Goal: Task Accomplishment & Management: Use online tool/utility

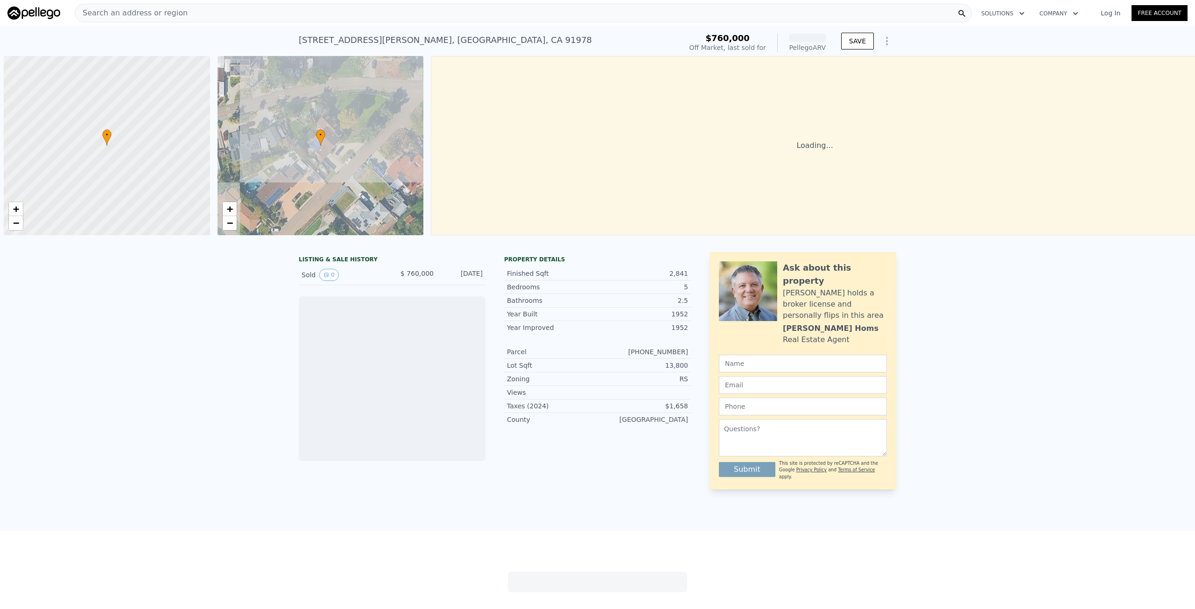
scroll to position [0, 4]
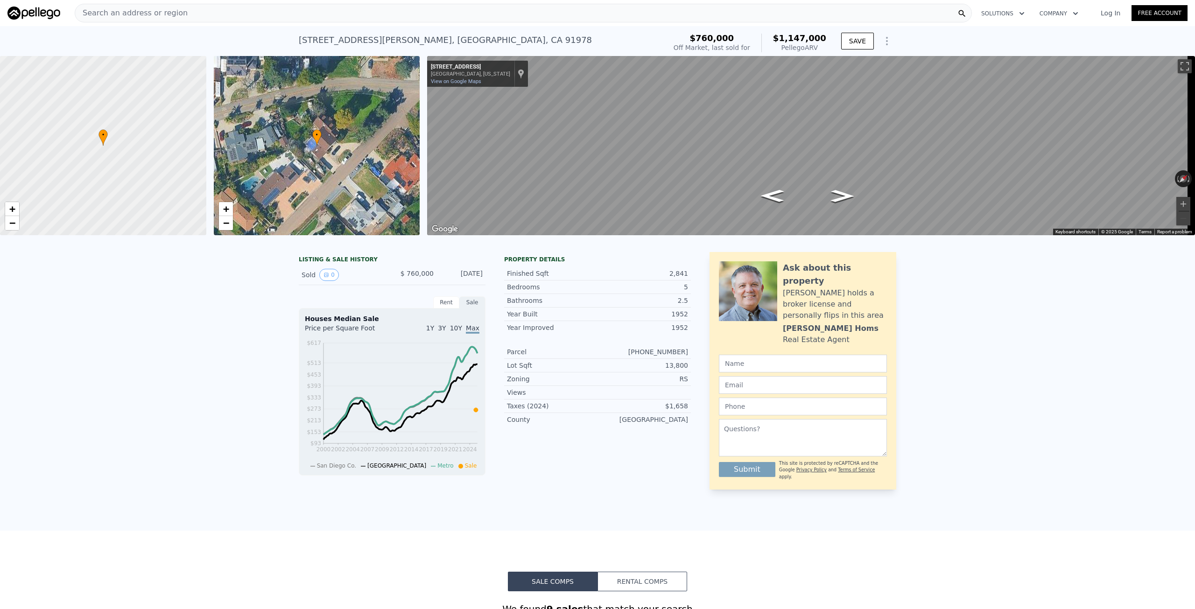
click at [883, 39] on icon "Show Options" at bounding box center [886, 40] width 11 height 11
click at [853, 62] on div "Edit Structure" at bounding box center [844, 65] width 105 height 19
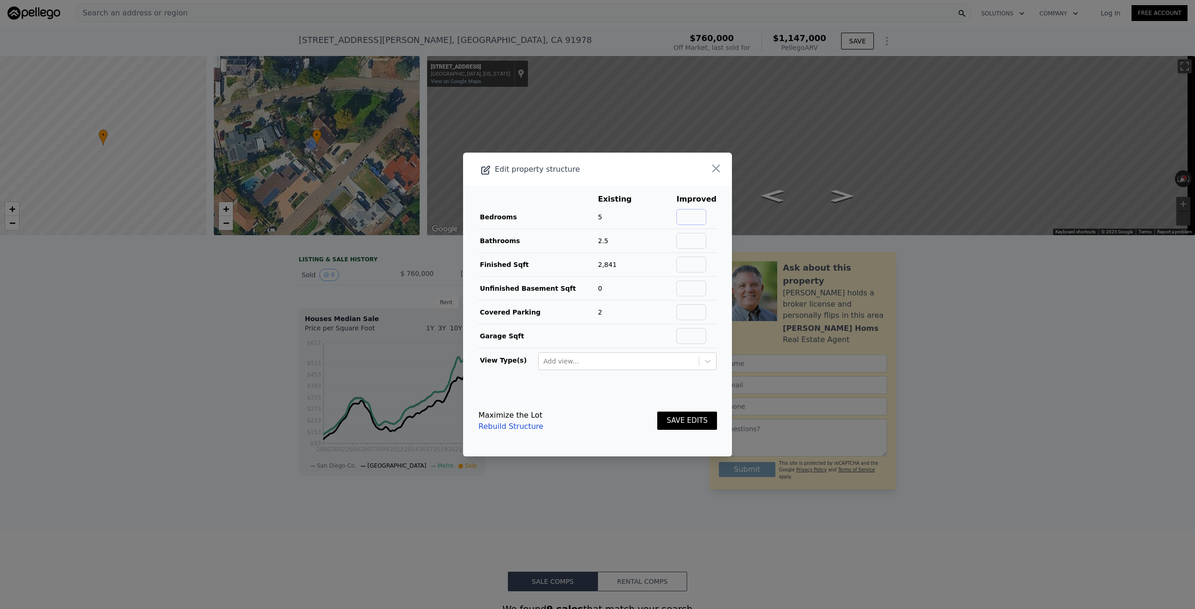
click at [696, 220] on input "text" at bounding box center [691, 217] width 30 height 16
type input "4"
click at [697, 242] on input "text" at bounding box center [691, 241] width 30 height 16
type input "4"
click at [683, 422] on button "SAVE EDITS" at bounding box center [687, 421] width 60 height 18
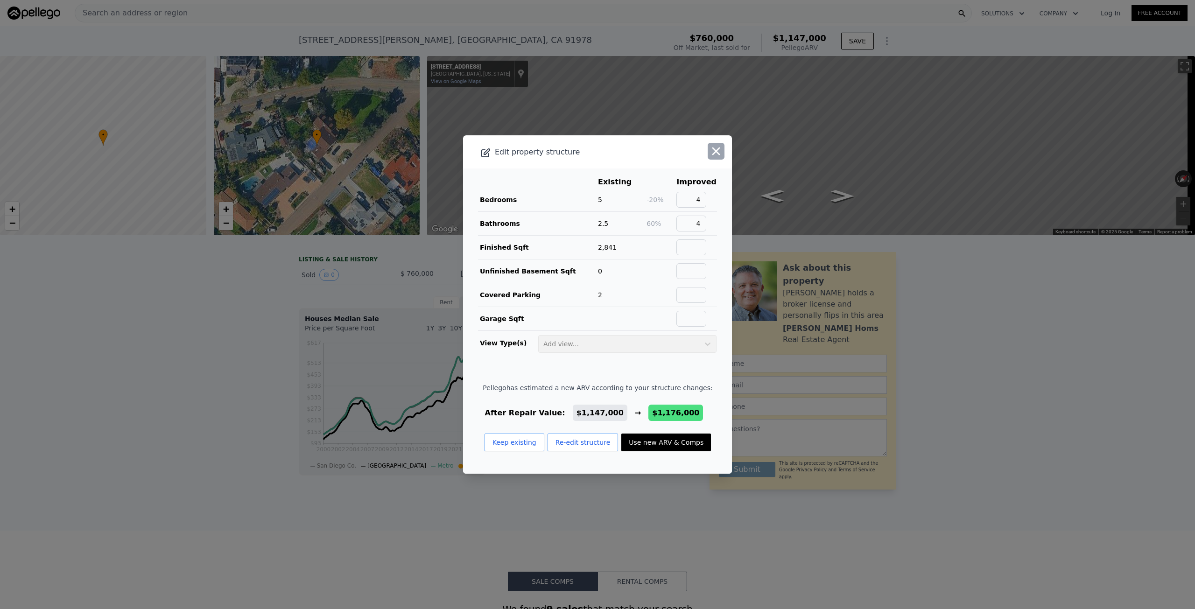
click at [709, 155] on icon "button" at bounding box center [715, 151] width 13 height 13
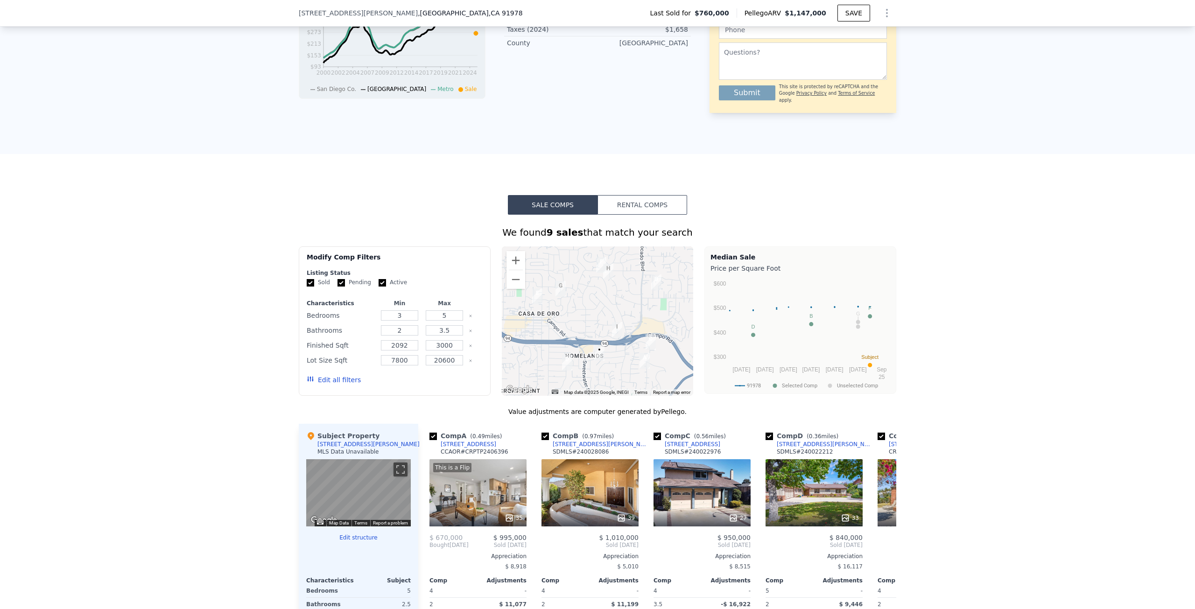
scroll to position [3, 0]
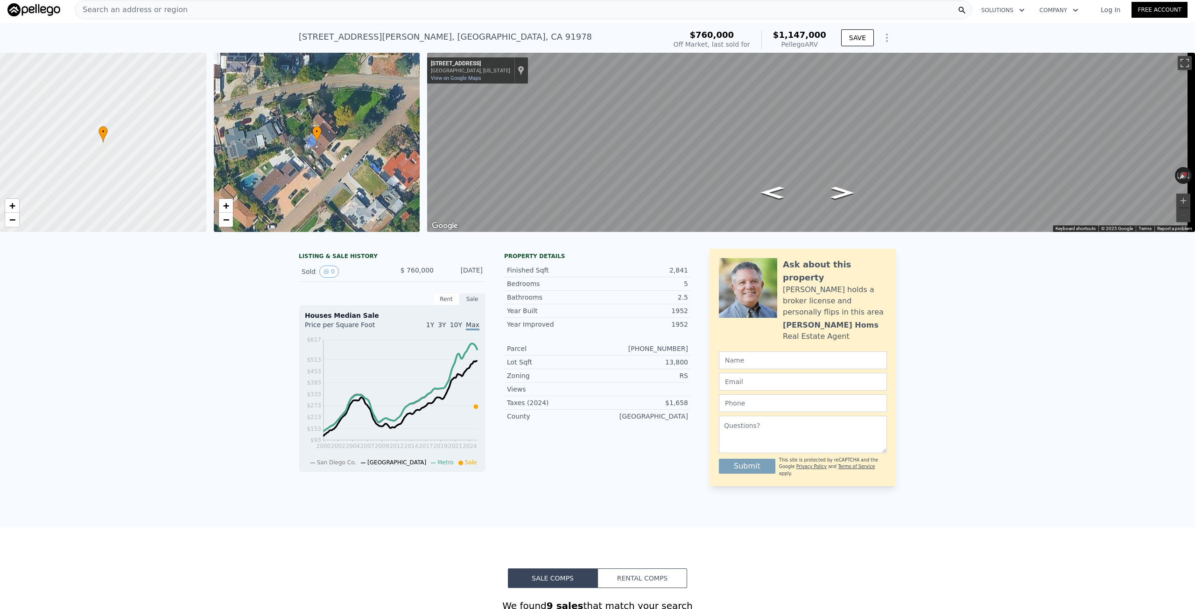
click at [881, 42] on icon "Show Options" at bounding box center [886, 37] width 11 height 11
click at [857, 62] on div "Edit Structure" at bounding box center [844, 62] width 105 height 19
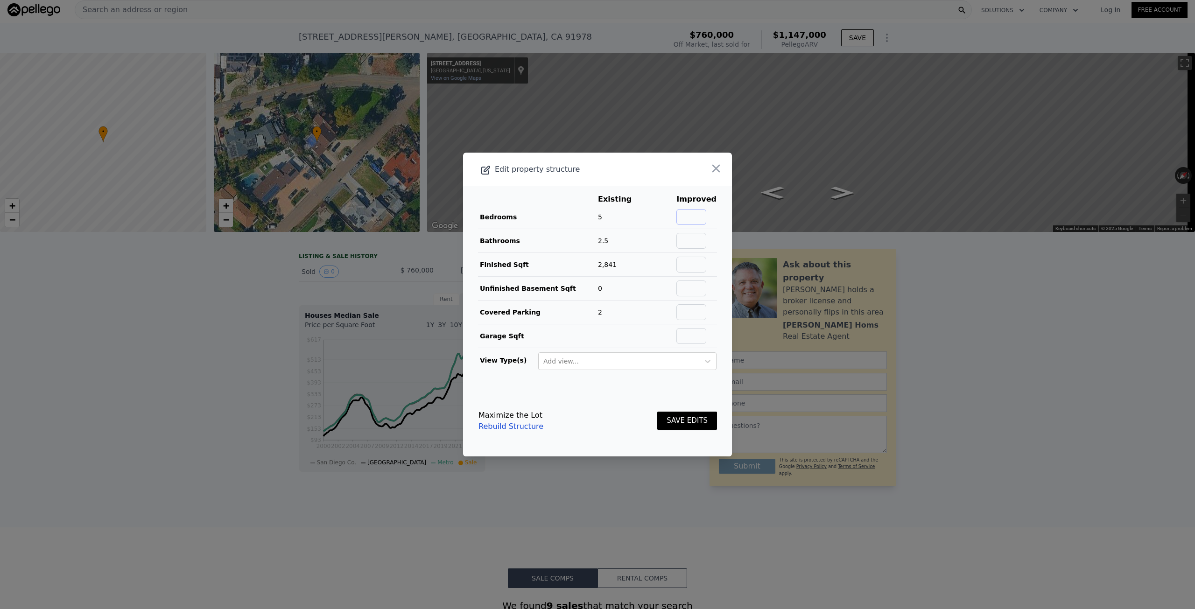
click at [690, 219] on input "text" at bounding box center [691, 217] width 30 height 16
type input "4"
click at [698, 237] on input "text" at bounding box center [691, 241] width 30 height 16
type input "4"
click at [694, 419] on button "SAVE EDITS" at bounding box center [687, 421] width 60 height 18
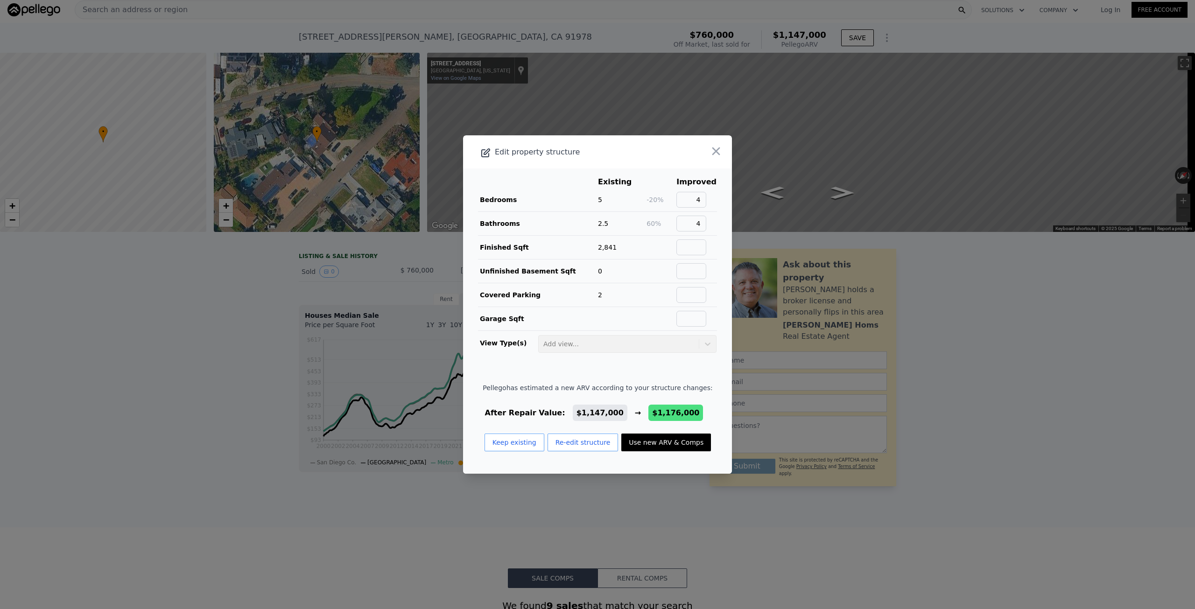
click at [662, 443] on button "Use new ARV & Comps" at bounding box center [666, 443] width 90 height 18
type input "$ 1,176,000"
type input "$ 290,065"
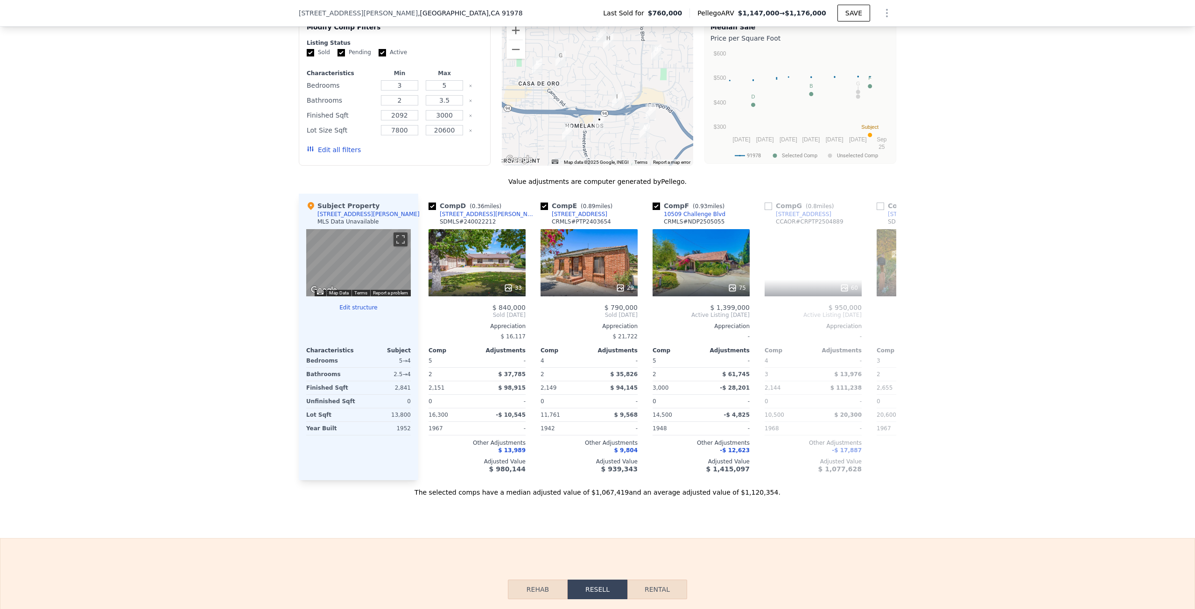
scroll to position [0, 336]
click at [475, 259] on div "33" at bounding box center [477, 262] width 97 height 67
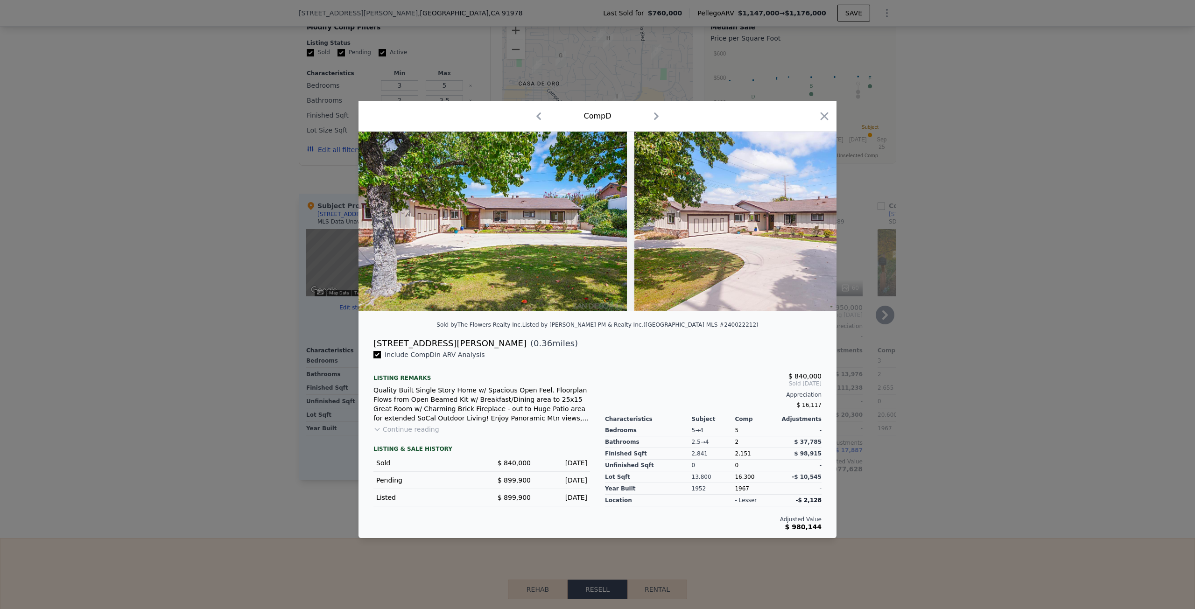
drag, startPoint x: 824, startPoint y: 113, endPoint x: 661, endPoint y: 255, distance: 216.7
click at [824, 113] on icon "button" at bounding box center [825, 116] width 8 height 8
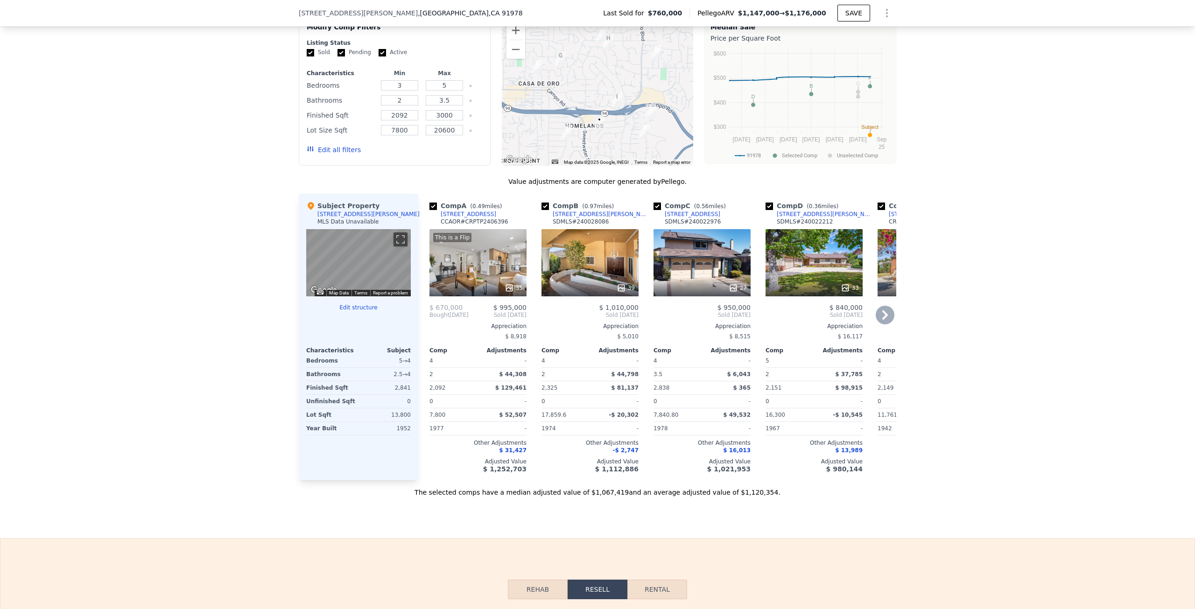
click at [491, 251] on div "This is a Flip 35" at bounding box center [477, 262] width 97 height 67
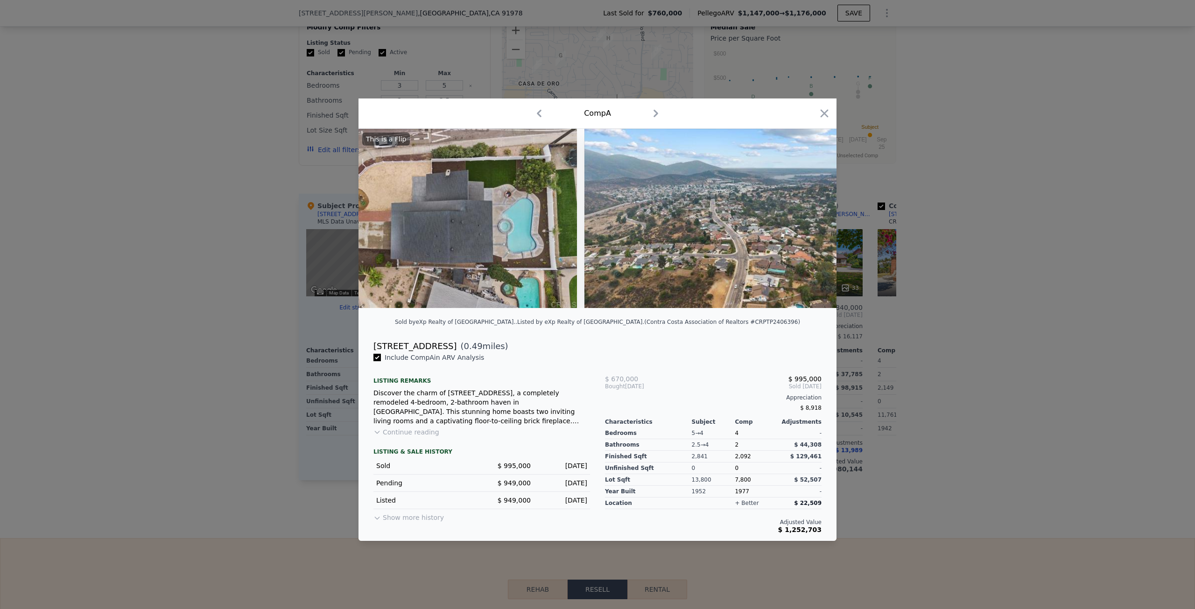
scroll to position [0, 9328]
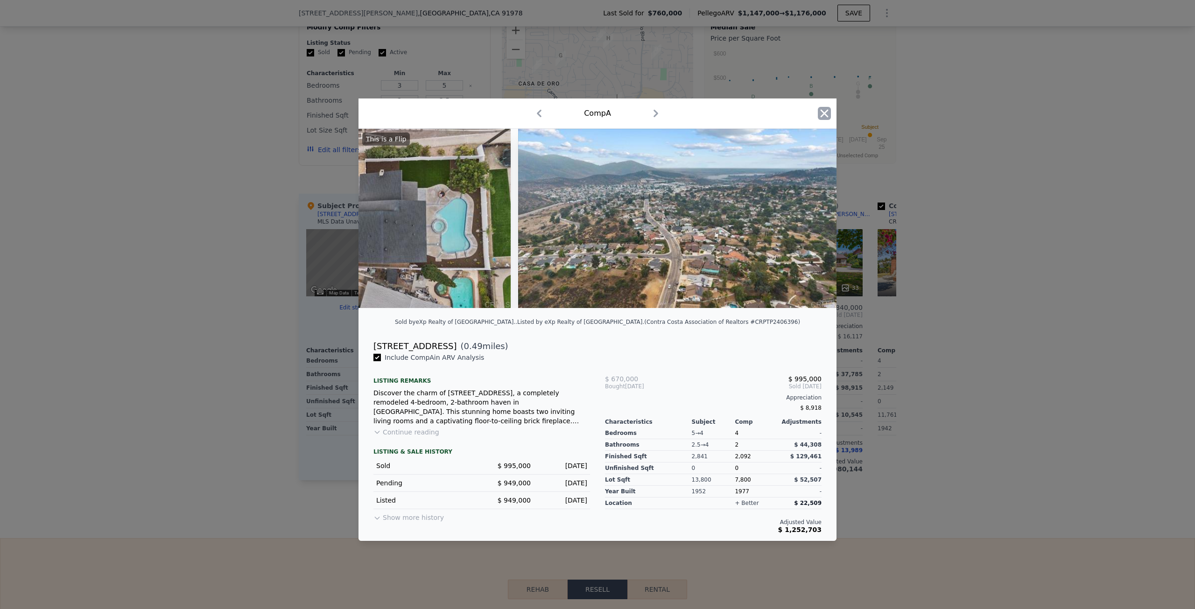
click at [828, 112] on icon "button" at bounding box center [824, 113] width 13 height 13
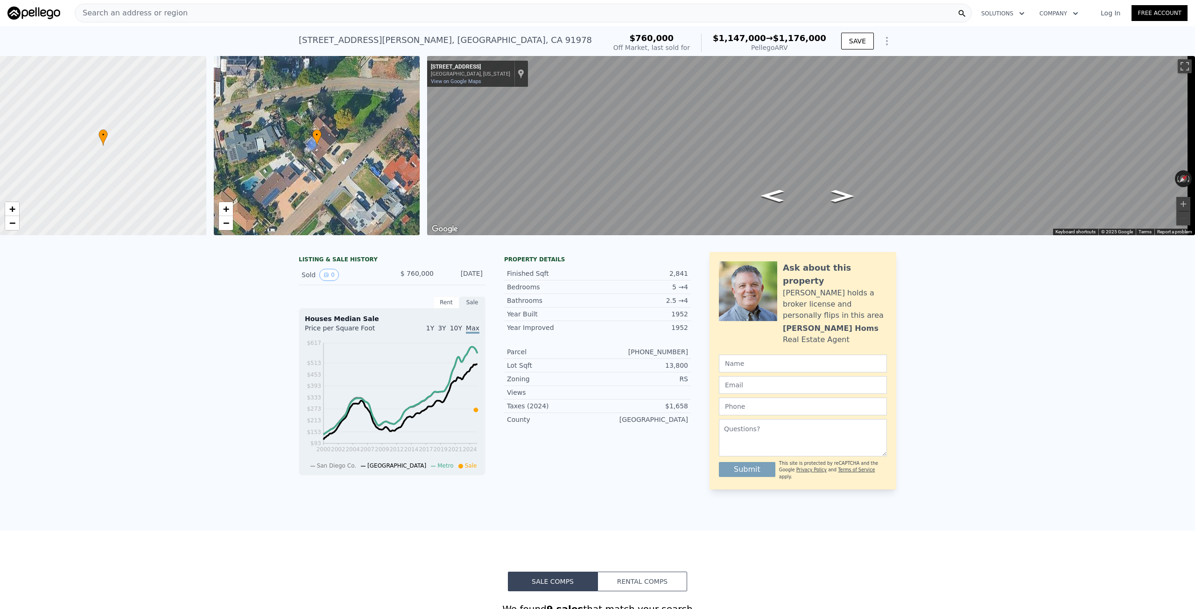
click at [149, 15] on span "Search an address or region" at bounding box center [131, 12] width 112 height 11
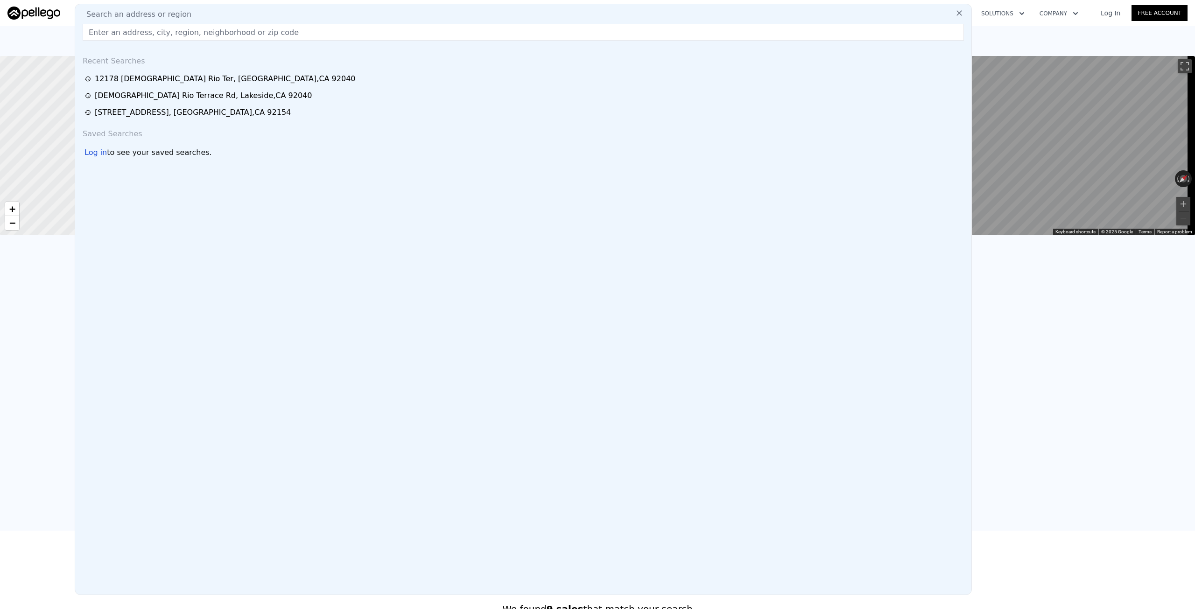
type input "$ 1,147,000"
type input "$ 262,679"
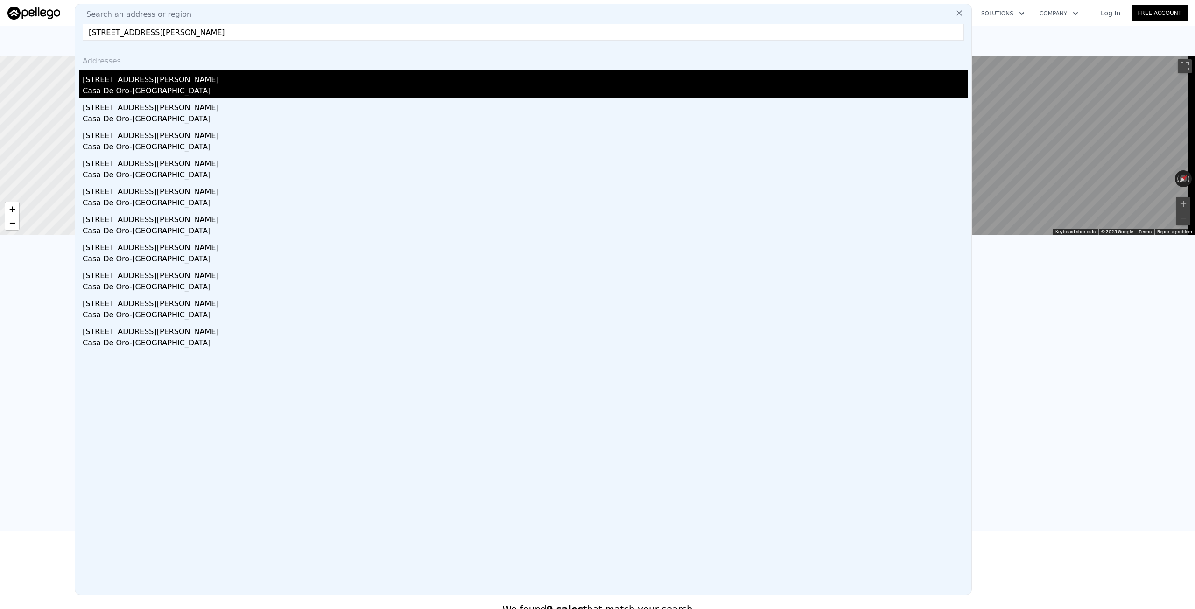
type input "[STREET_ADDRESS][PERSON_NAME]"
click at [165, 83] on div "[STREET_ADDRESS][PERSON_NAME]" at bounding box center [525, 77] width 885 height 15
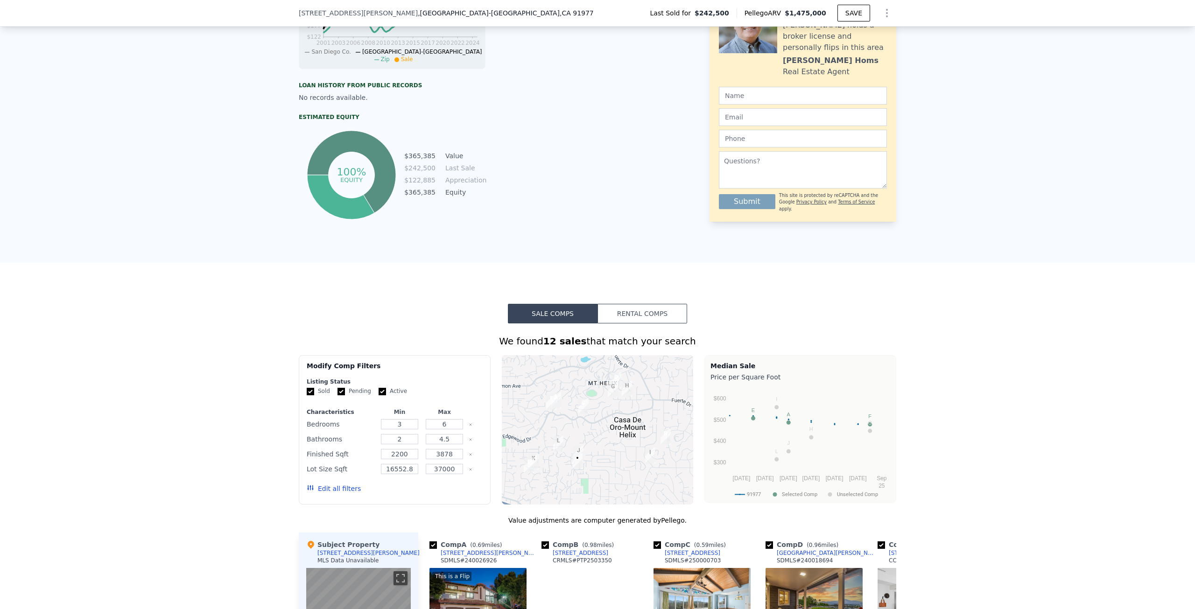
scroll to position [619, 0]
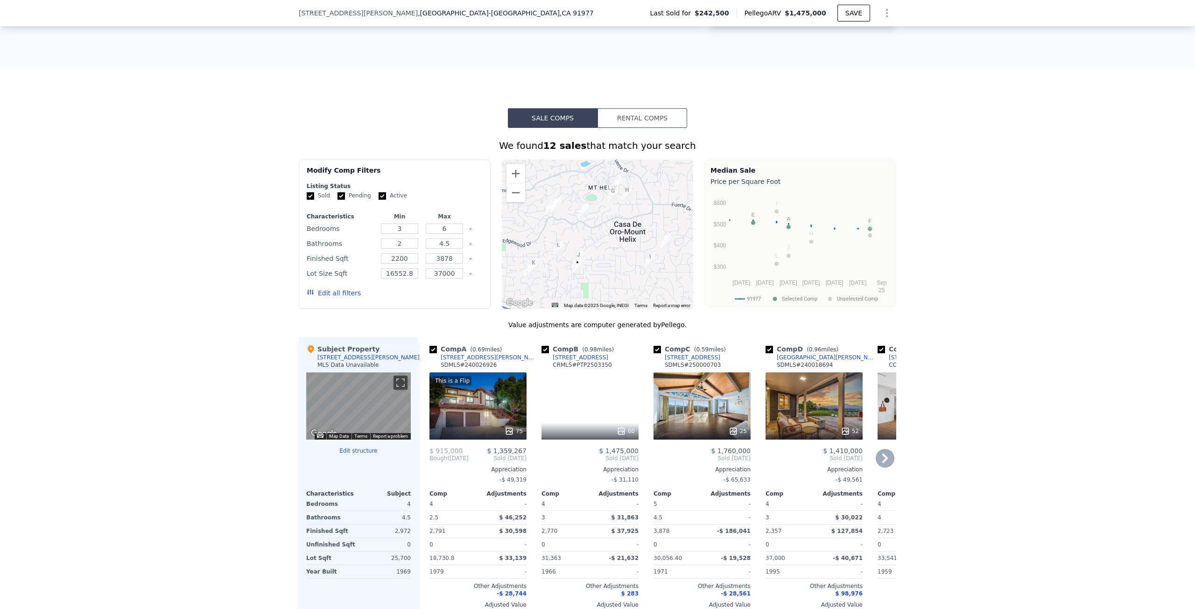
click at [459, 361] on div "[STREET_ADDRESS][PERSON_NAME]" at bounding box center [489, 357] width 97 height 7
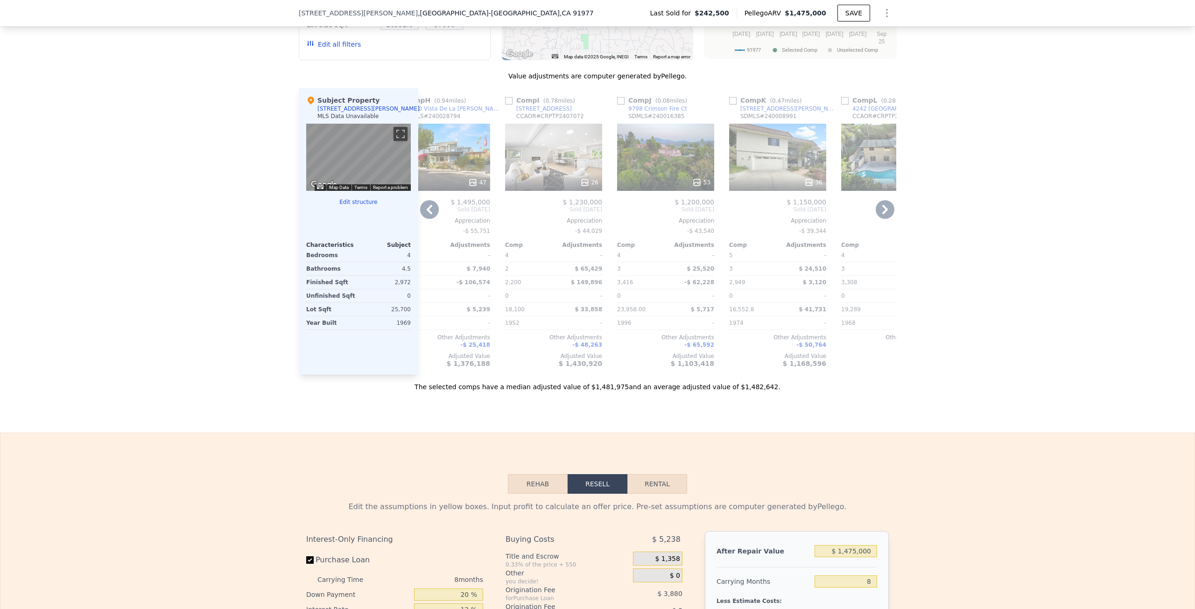
scroll to position [0, 840]
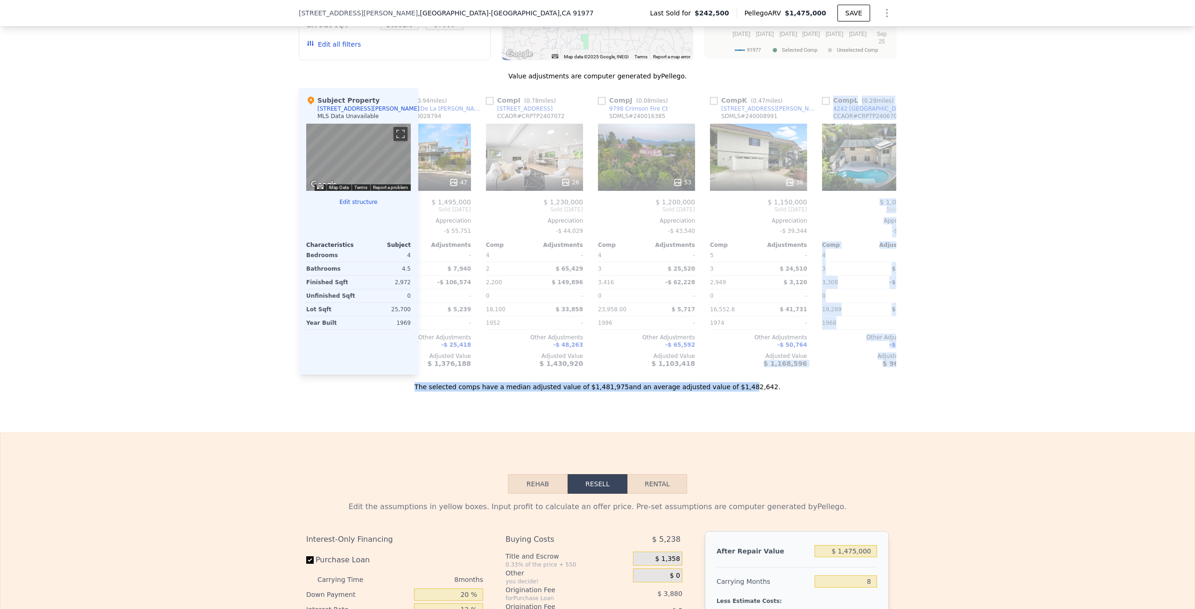
click at [729, 386] on div "The selected comps have a median adjusted value of $1,481,975 and an average ad…" at bounding box center [597, 383] width 597 height 17
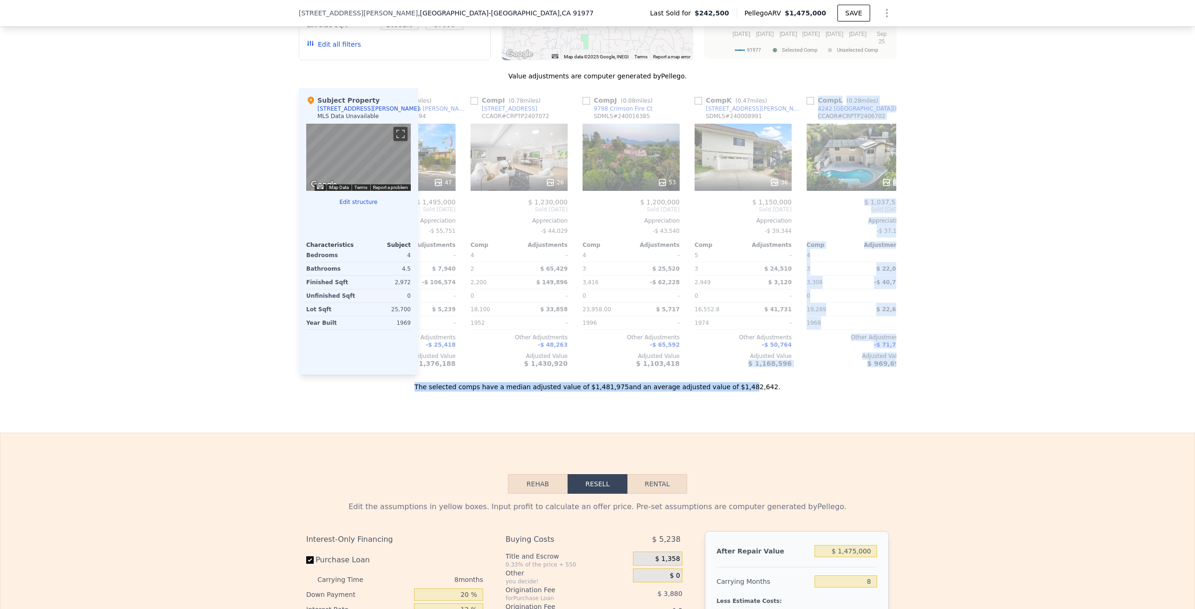
scroll to position [0, 889]
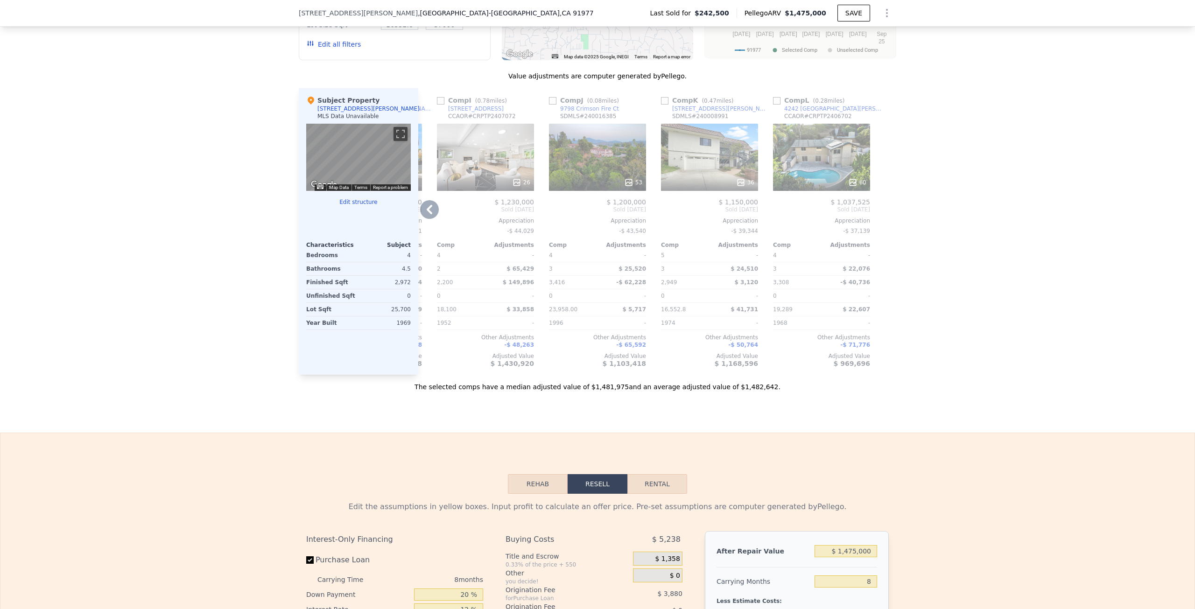
click at [599, 172] on div "53" at bounding box center [597, 157] width 97 height 67
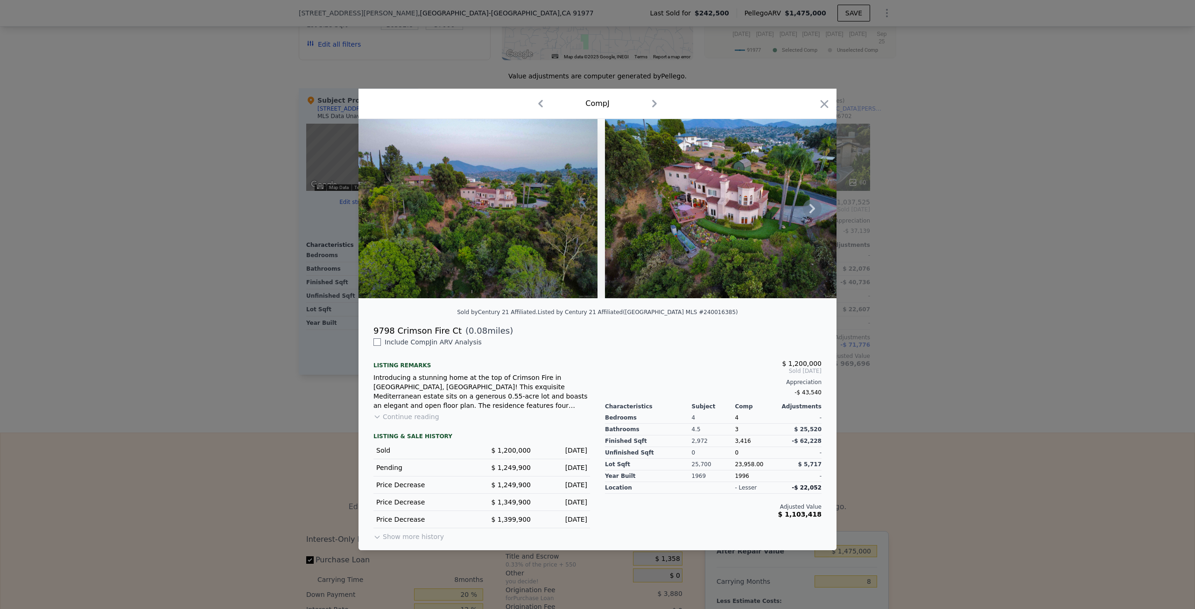
click at [811, 214] on icon at bounding box center [812, 208] width 19 height 19
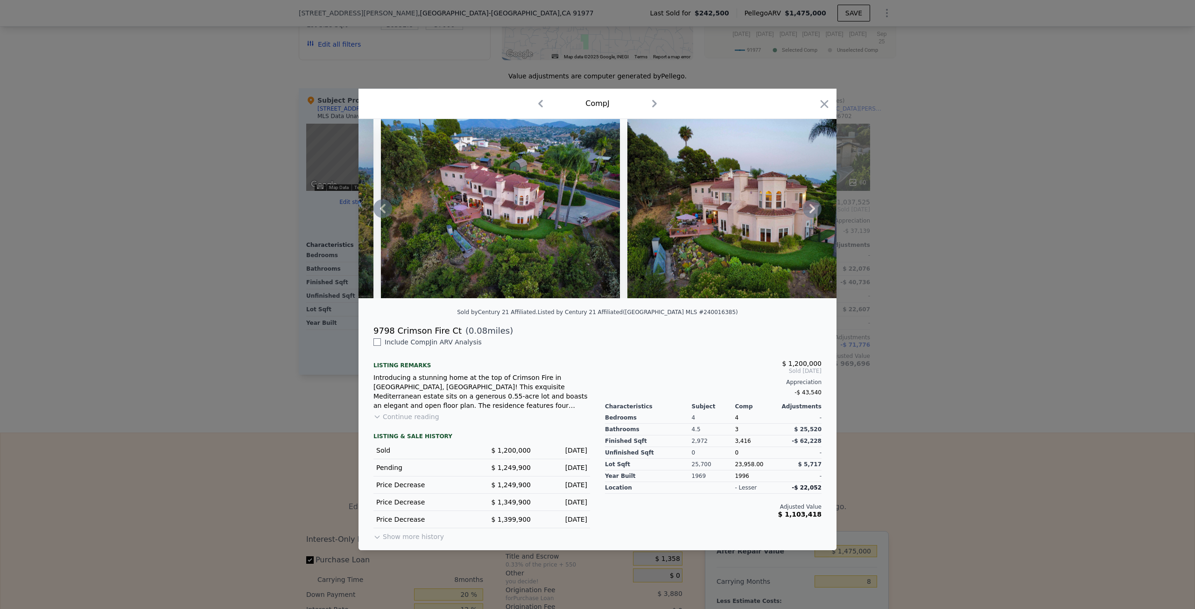
click at [811, 214] on icon at bounding box center [812, 208] width 19 height 19
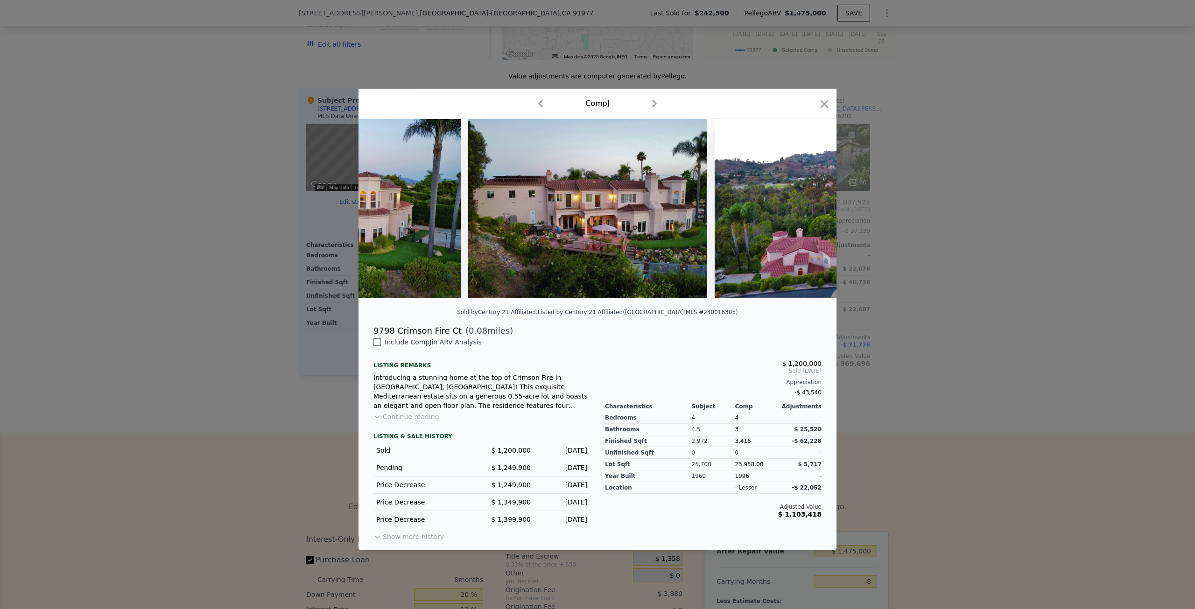
scroll to position [0, 672]
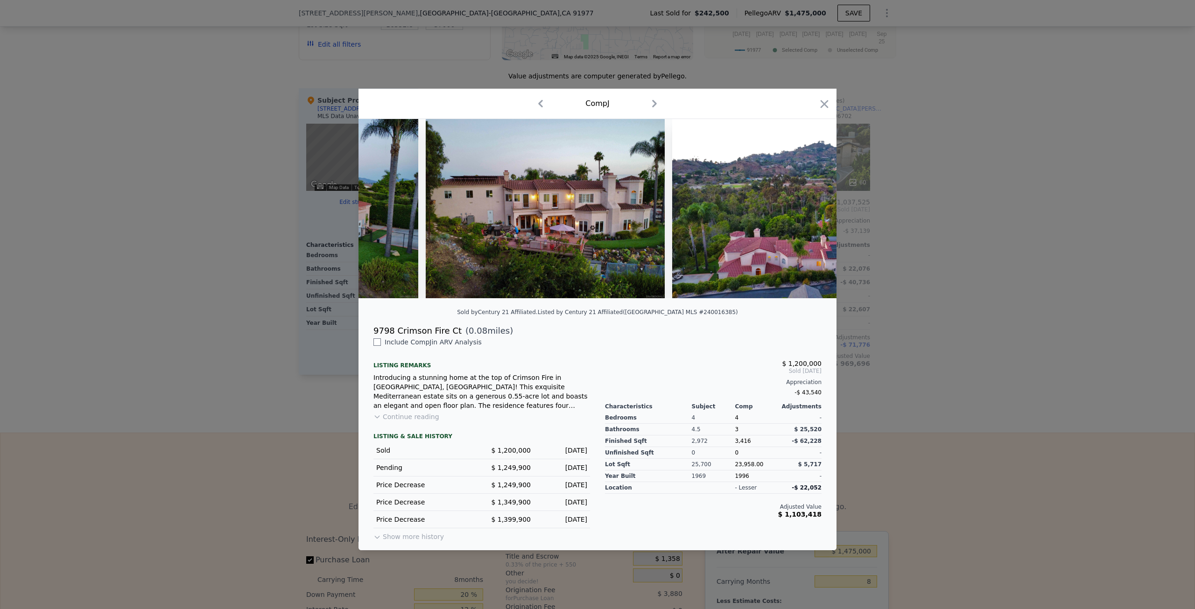
click at [811, 214] on img at bounding box center [791, 208] width 239 height 179
click at [813, 213] on icon at bounding box center [812, 208] width 19 height 19
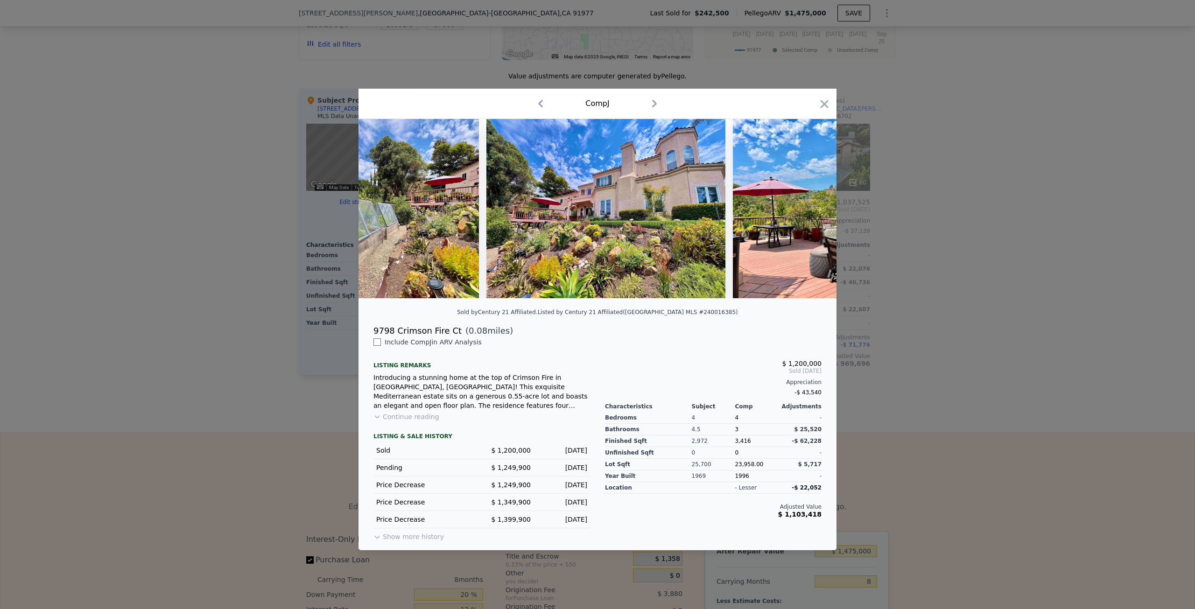
scroll to position [0, 11331]
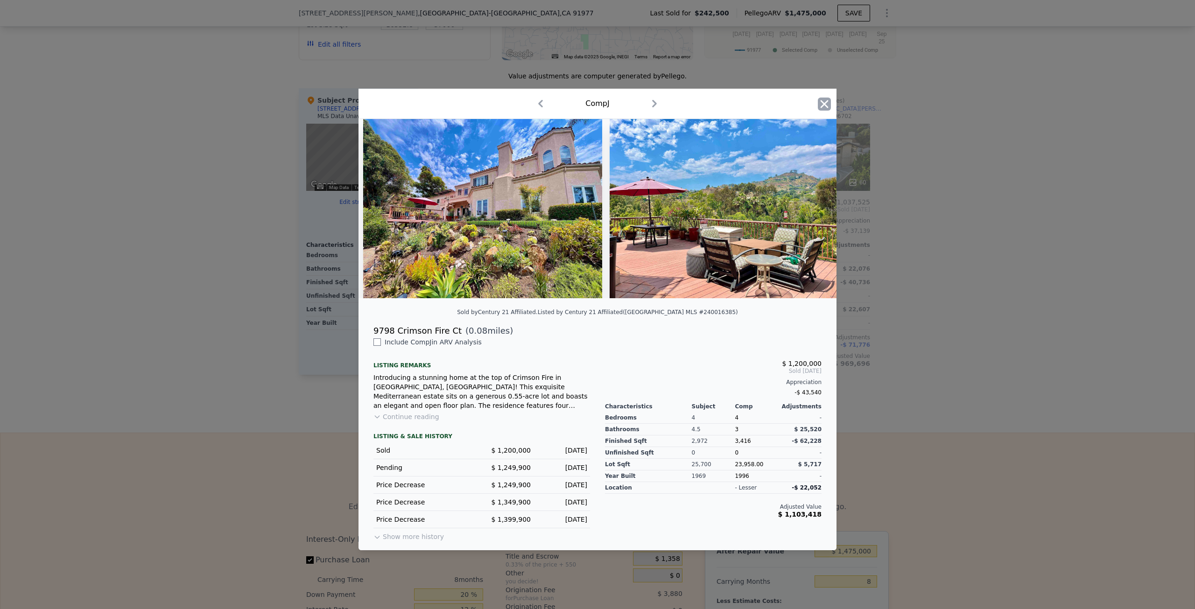
click at [828, 98] on icon "button" at bounding box center [824, 104] width 13 height 13
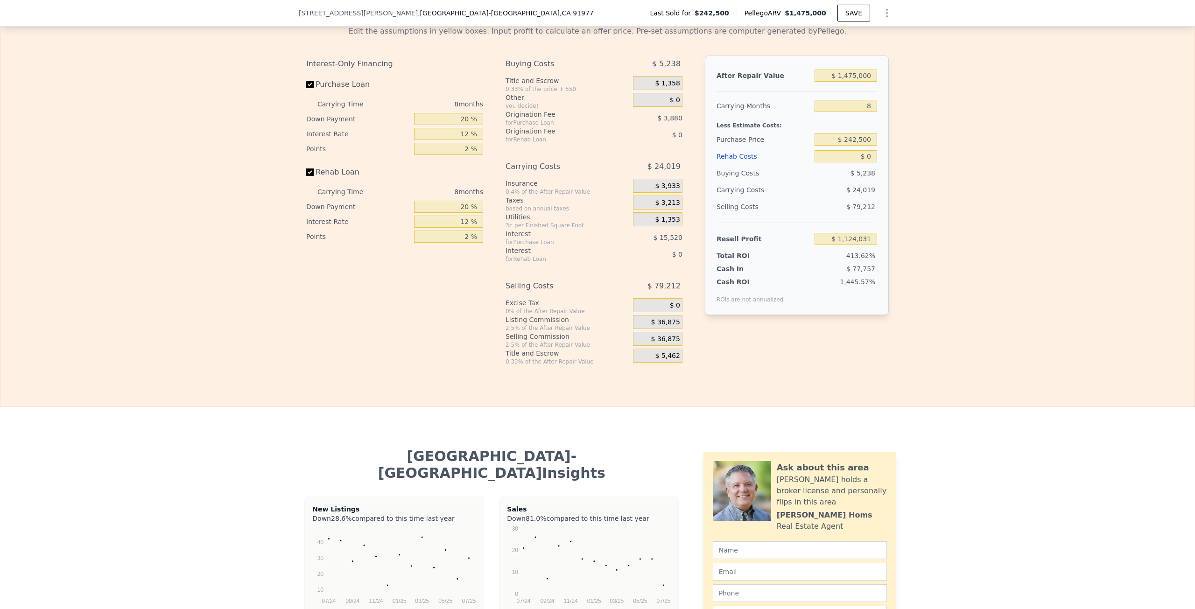
scroll to position [1120, 0]
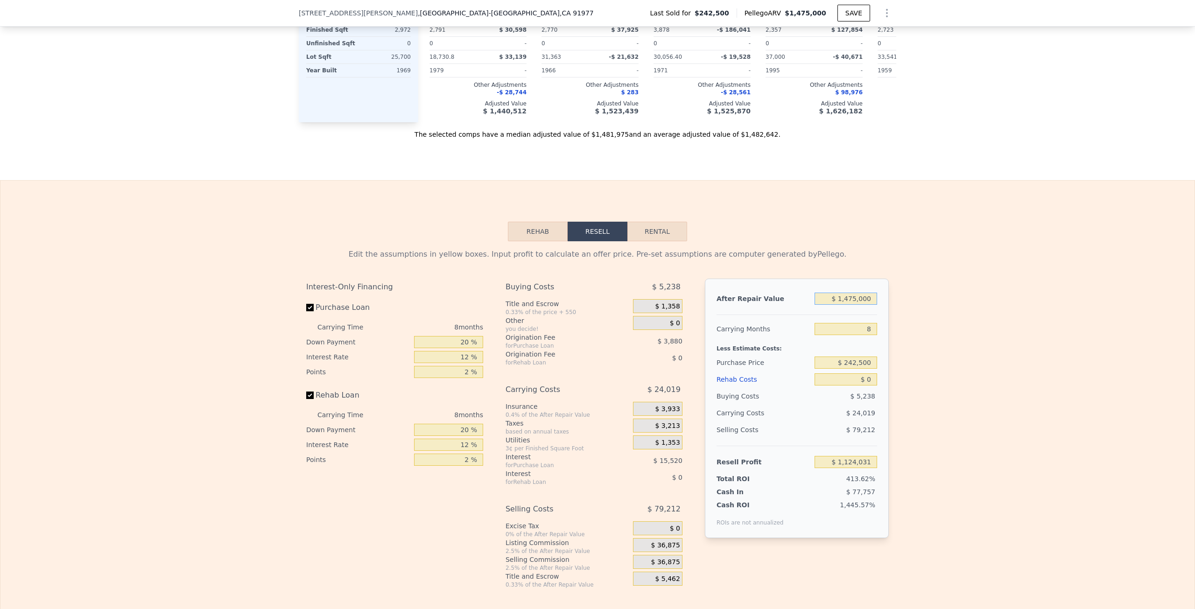
click at [865, 305] on input "$ 1,475,000" at bounding box center [845, 299] width 63 height 12
type input "$ 11"
type input "-$ 268,363"
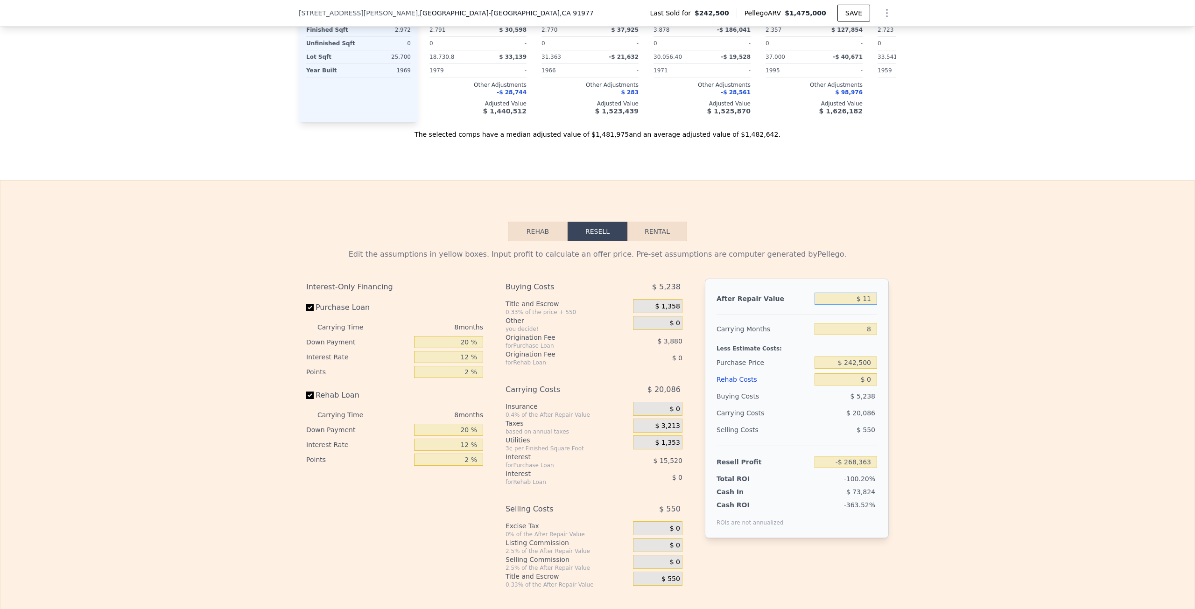
type input "$ 110"
type input "-$ 268,270"
type input "$ 1,100"
type input "-$ 267,337"
type input "$ 11,000"
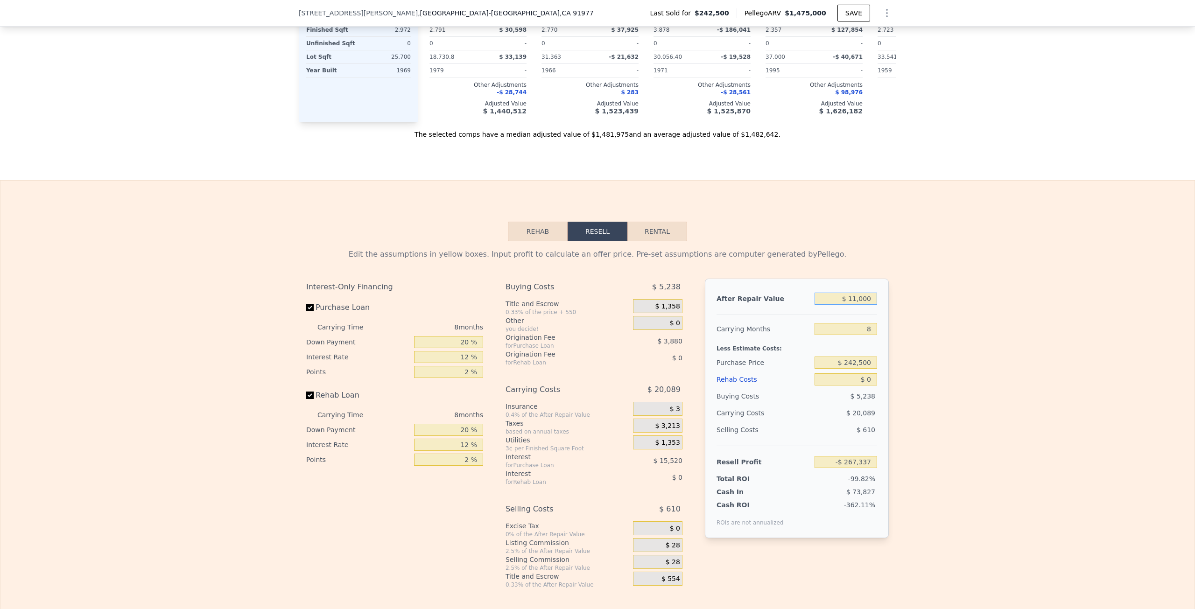
type input "-$ 257,990"
type input "$ 110,000"
type input "-$ 164,533"
type input "$ 1,100,000"
type input "$ 770,030"
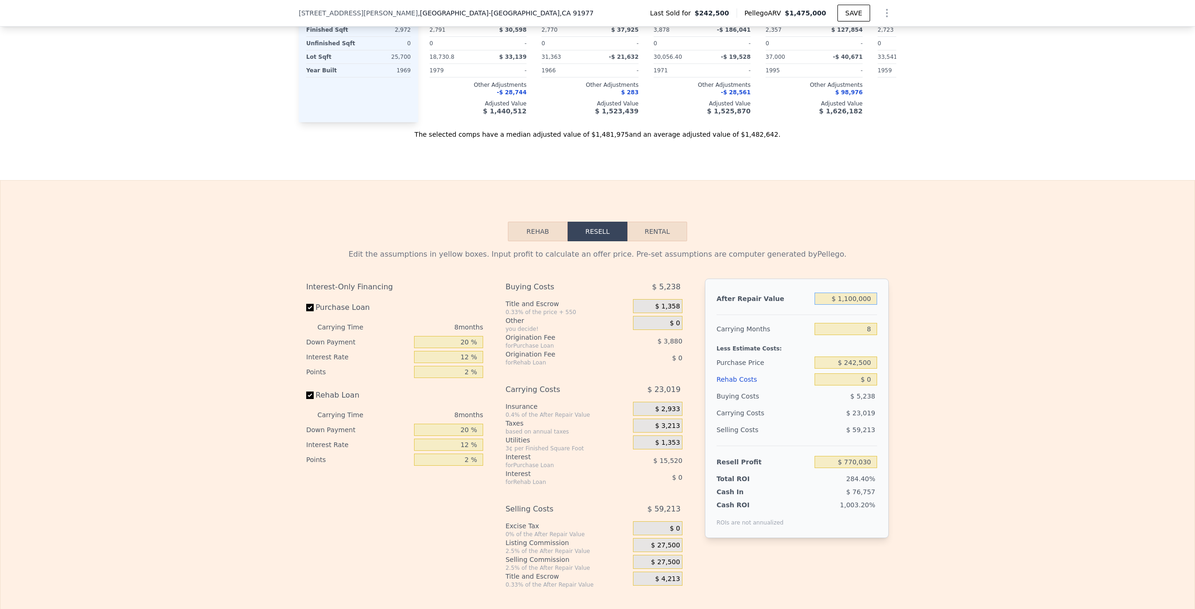
type input "$ 1,100,000"
click at [905, 337] on div "Edit the assumptions in yellow boxes. Input profit to calculate an offer price.…" at bounding box center [597, 414] width 1194 height 347
click at [860, 335] on input "8" at bounding box center [845, 329] width 63 height 12
type input "5"
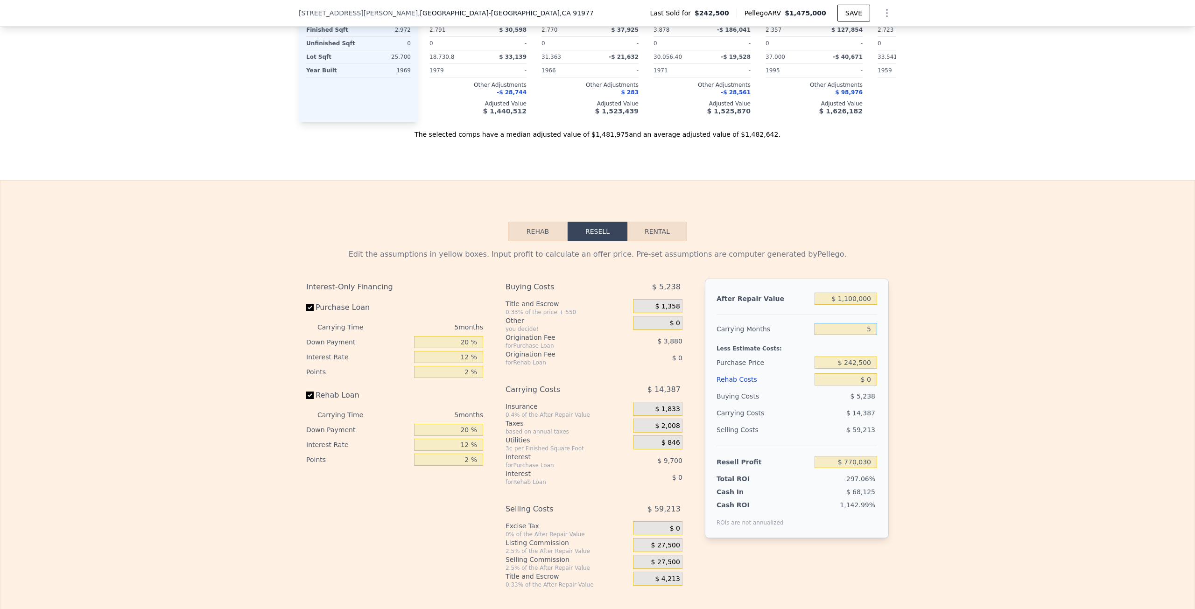
type input "$ 778,662"
type input "5"
click at [890, 377] on div "Edit the assumptions in yellow boxes. Input profit to calculate an offer price.…" at bounding box center [597, 414] width 597 height 347
click at [863, 369] on input "$ 242,500" at bounding box center [845, 363] width 63 height 12
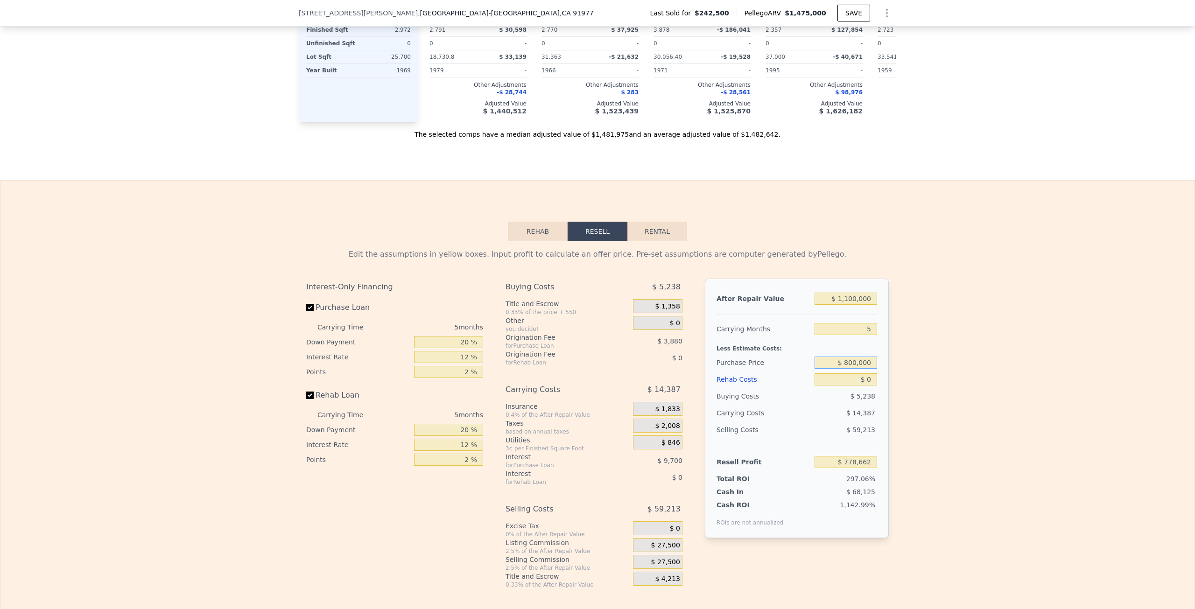
type input "$ 800,000"
click at [936, 393] on div "Edit the assumptions in yellow boxes. Input profit to calculate an offer price.…" at bounding box center [597, 414] width 1194 height 347
type input "$ 188,086"
click at [863, 386] on input "$ 0" at bounding box center [845, 379] width 63 height 12
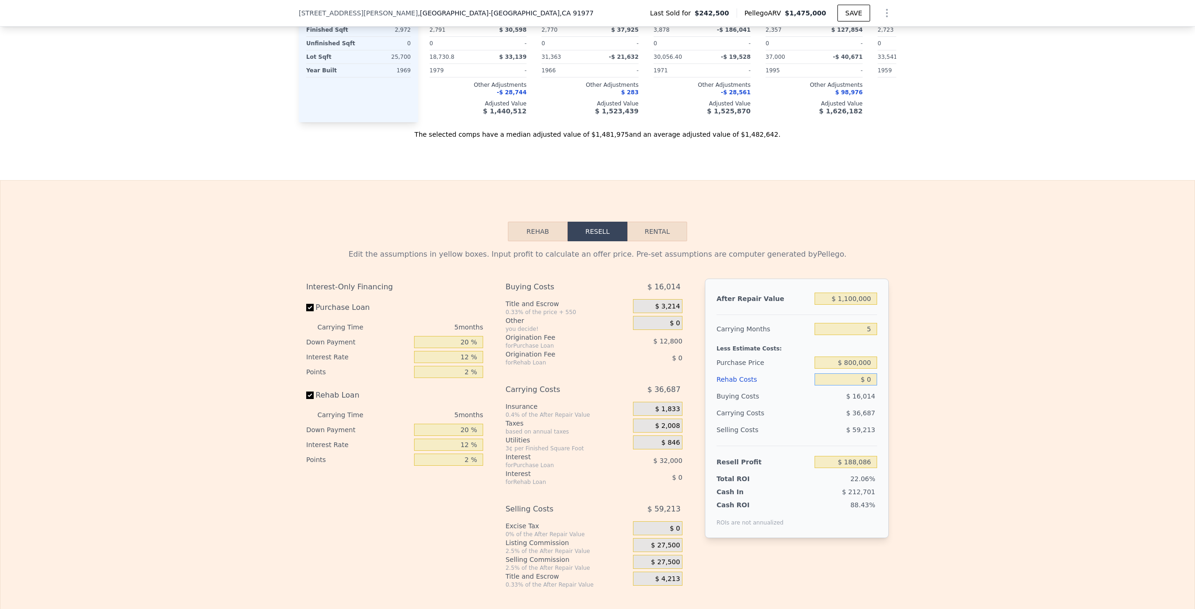
click at [863, 386] on input "$ 0" at bounding box center [845, 379] width 63 height 12
click at [864, 386] on input "$ 0" at bounding box center [845, 379] width 63 height 12
type input "$ 12"
type input "$ 188,074"
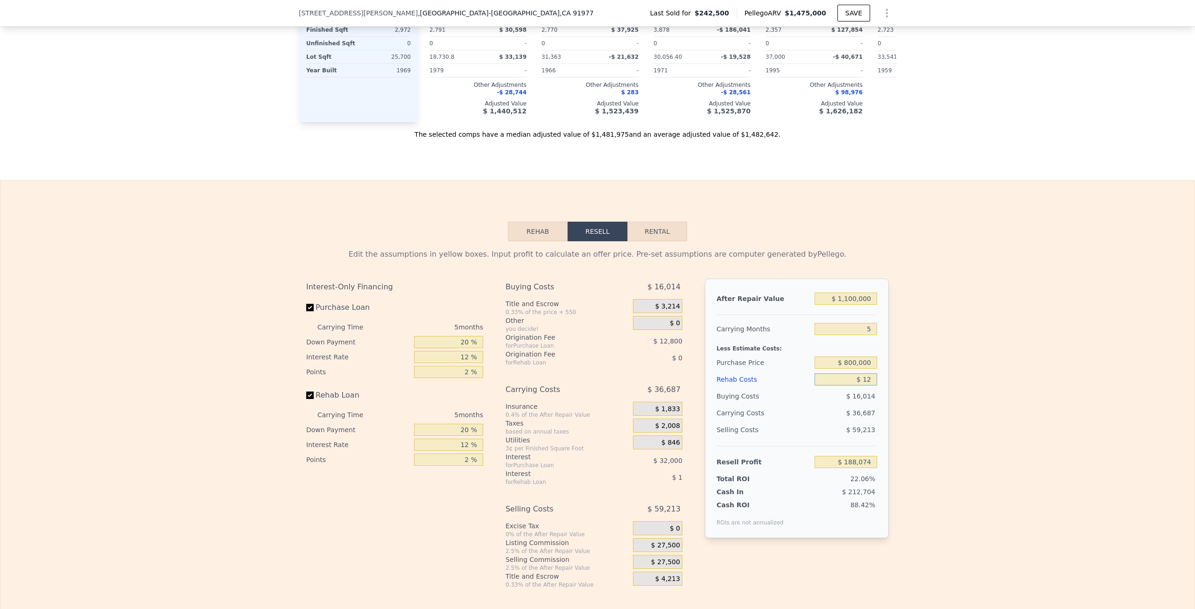
type input "$ 120"
type input "$ 187,959"
type input "$ 1,200"
type input "$ 186,817"
type input "$ 12,000"
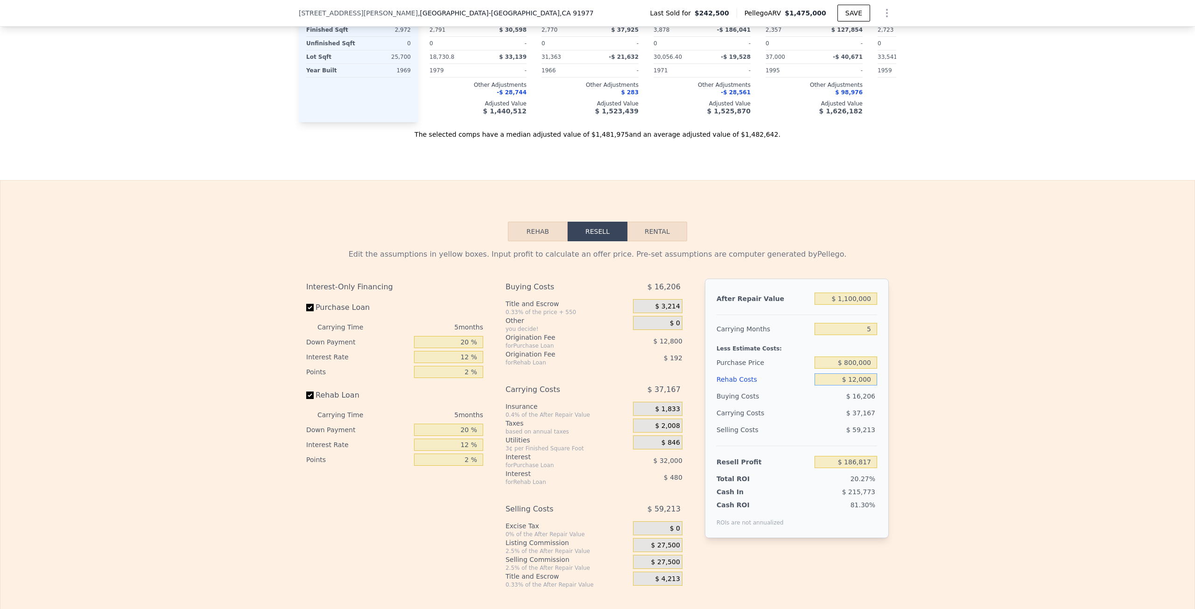
type input "$ 175,414"
type input "$ 1,200,000"
type input "-$ 1,079,114"
type input "$ 120,000"
type input "$ 61,366"
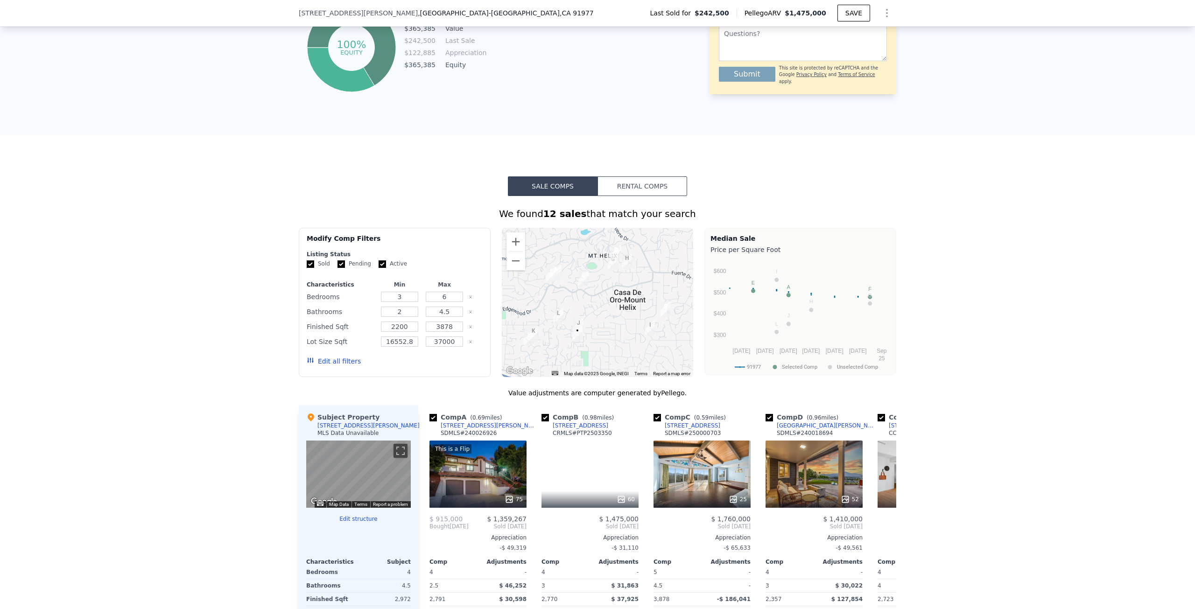
scroll to position [498, 0]
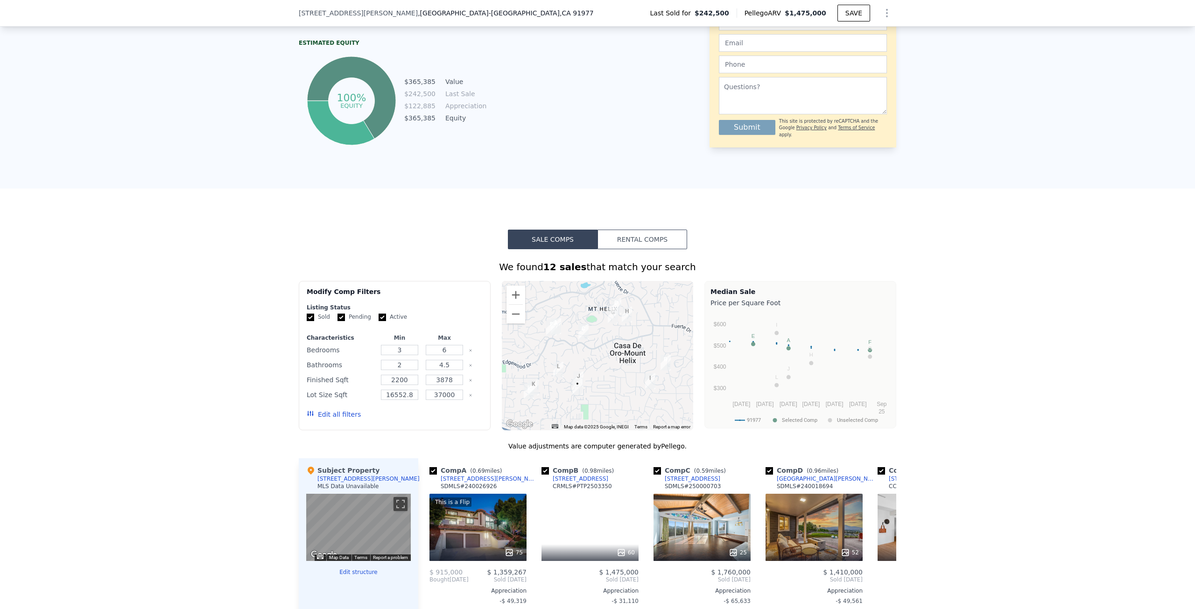
type input "$ 120,000"
type input "$ 1,475,000"
type input "8"
type input "$ 0"
type input "$ 1,124,031"
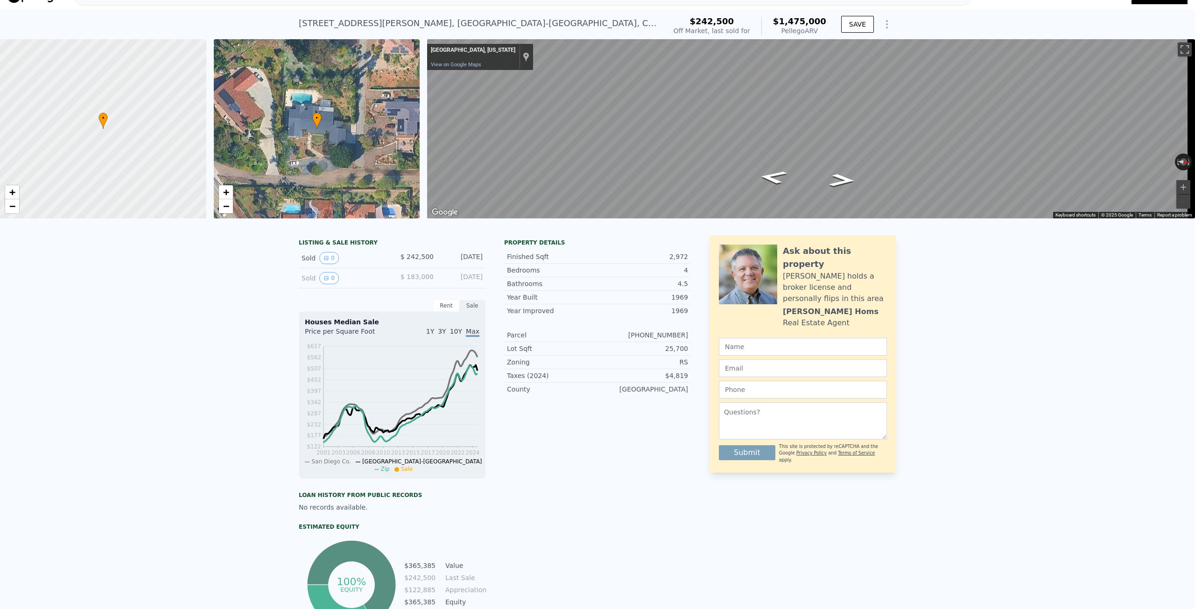
scroll to position [0, 0]
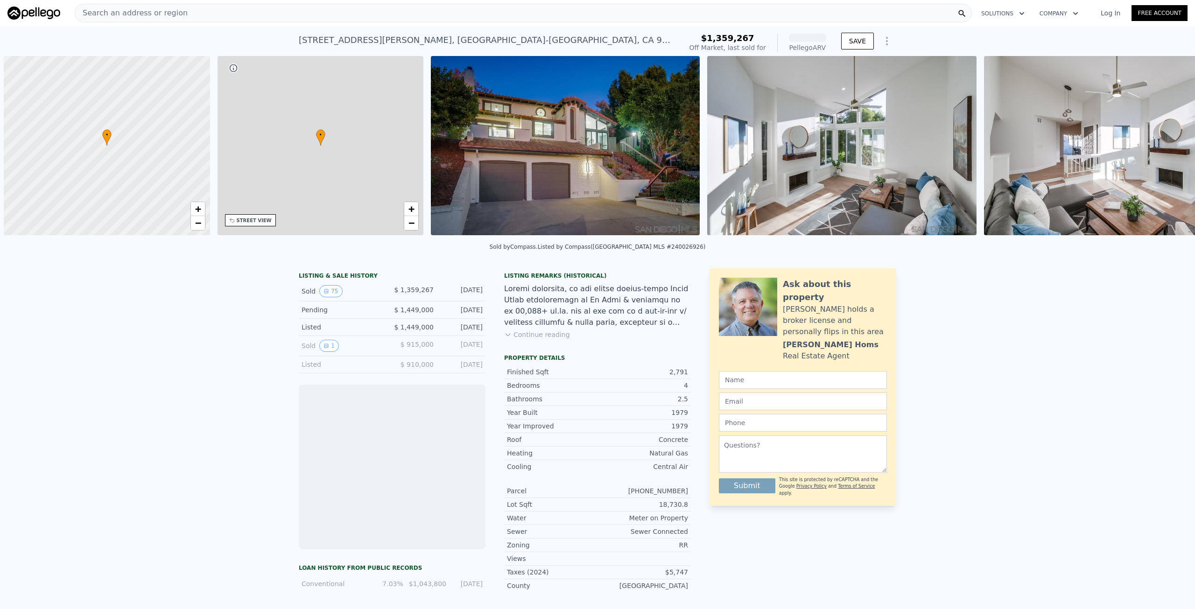
scroll to position [0, 4]
